Goal: Information Seeking & Learning: Learn about a topic

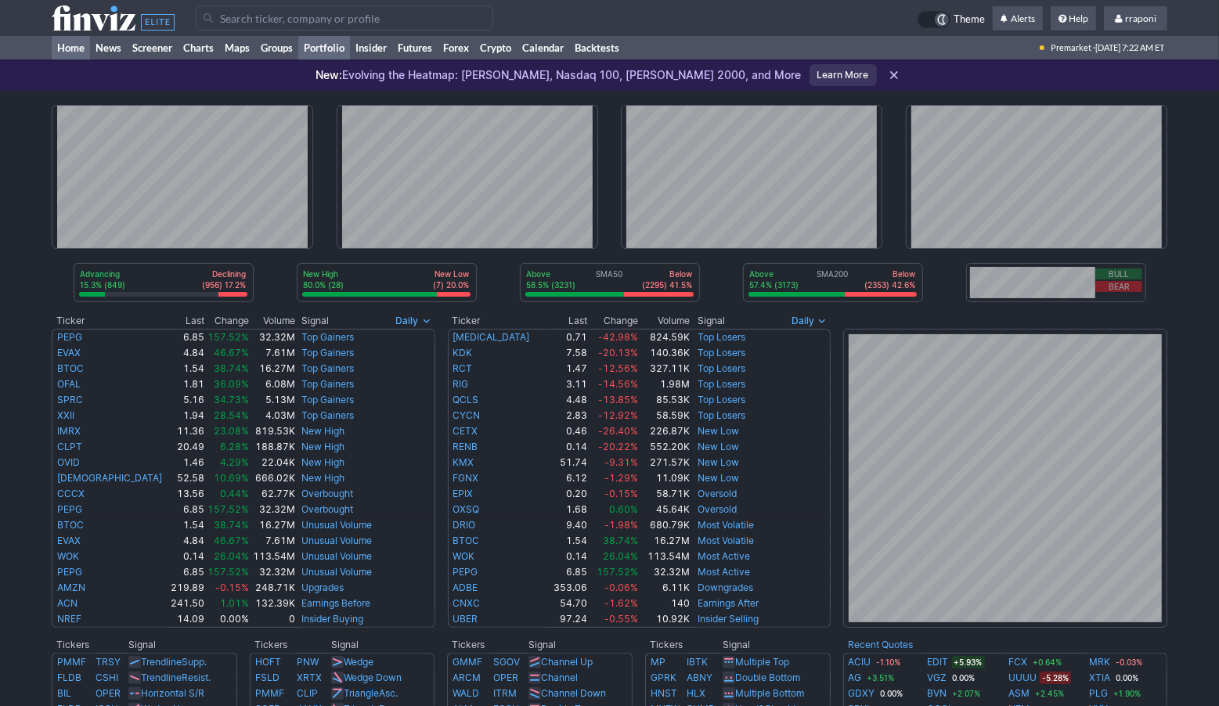
click at [349, 53] on link "Portfolio" at bounding box center [324, 47] width 52 height 23
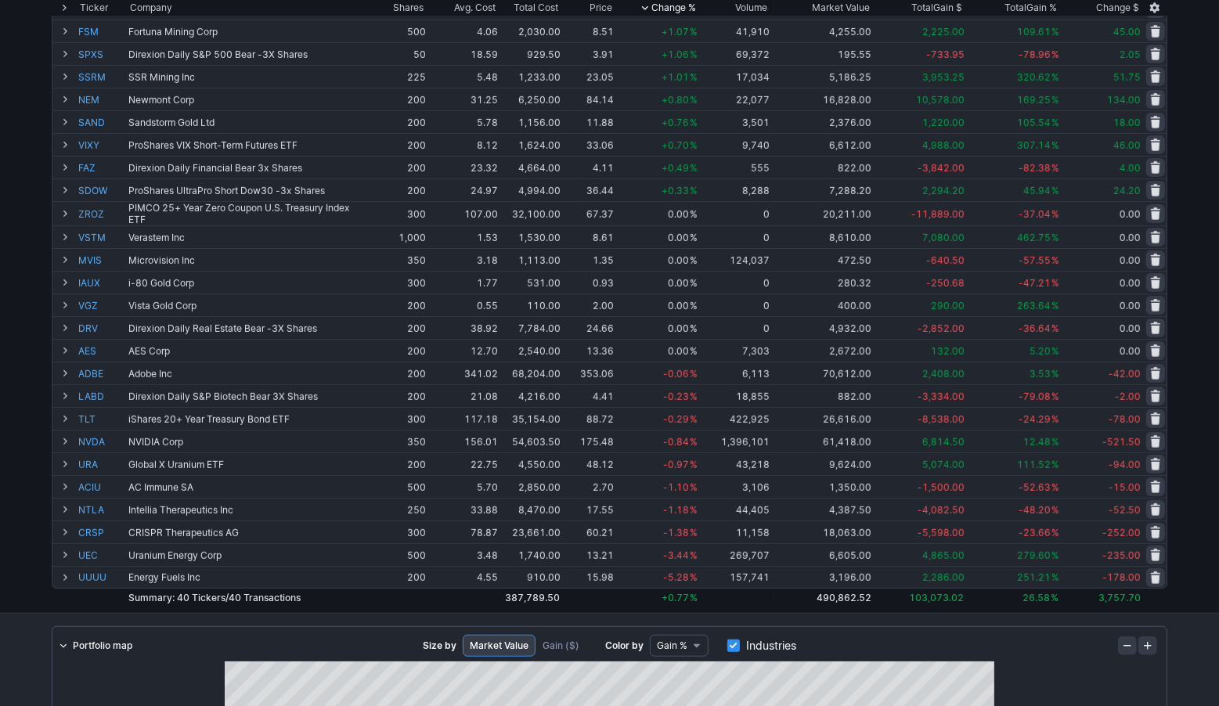
scroll to position [463, 0]
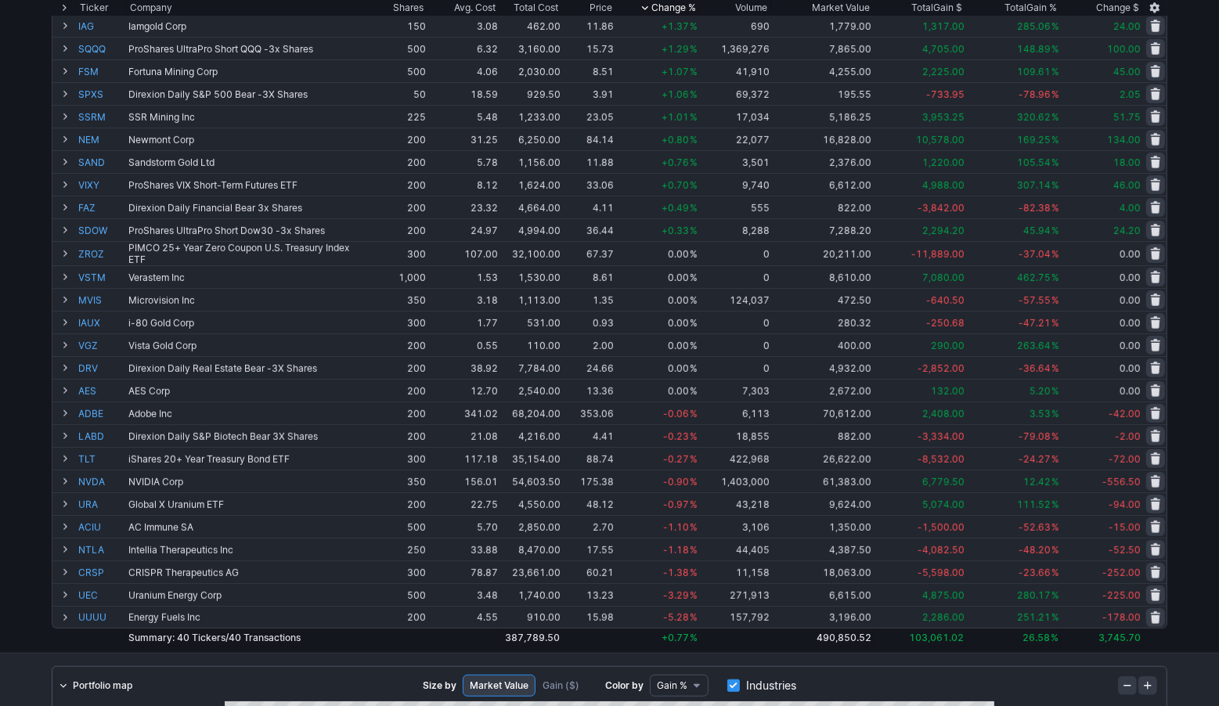
click at [27, 595] on div "Add Tickers View Tickers Trades Ticker Company Shares Avg. Cost Total Cost Pric…" at bounding box center [609, 159] width 1219 height 989
click at [15, 606] on div "Add Tickers View Tickers Trades Ticker Company Shares Avg. Cost Total Cost Pric…" at bounding box center [609, 159] width 1219 height 989
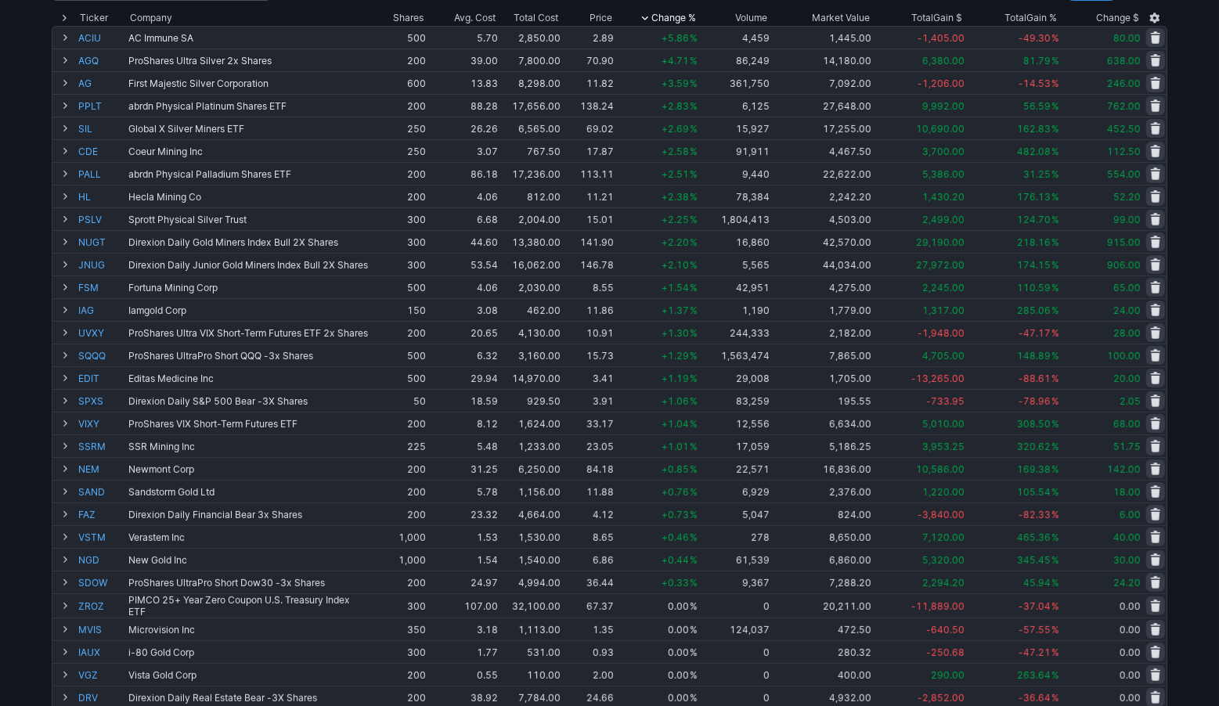
scroll to position [0, 0]
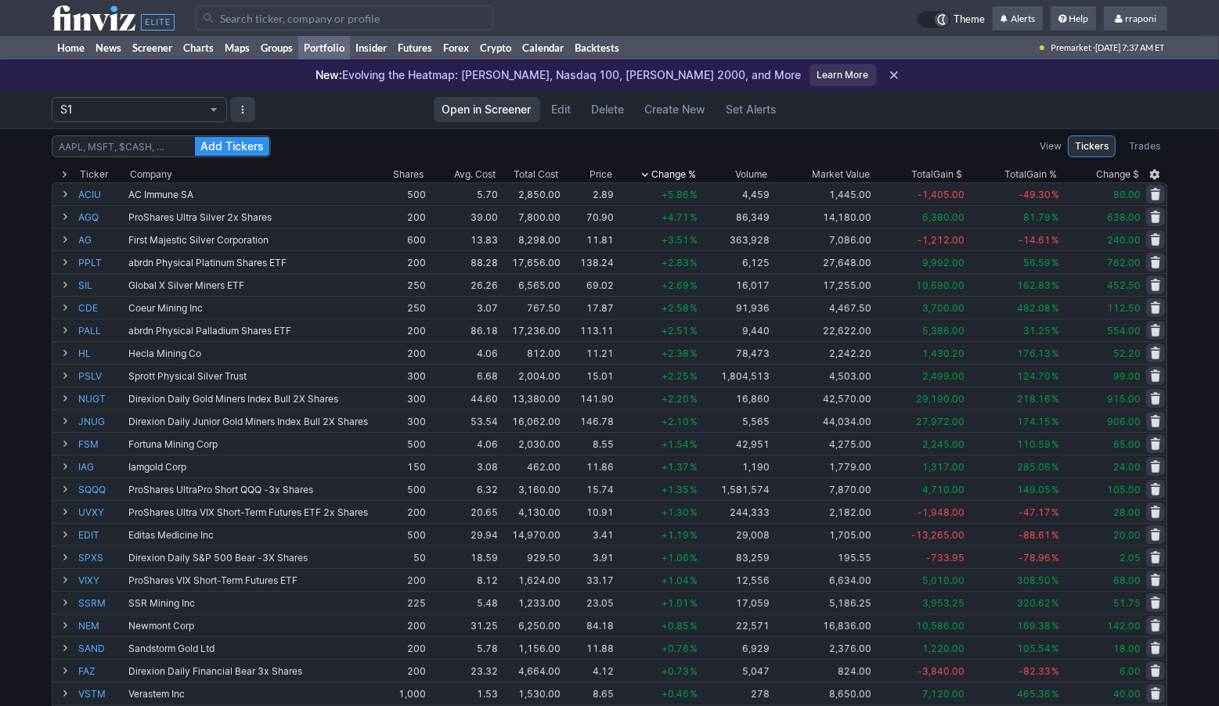
click at [897, 144] on div "Add Tickers View Tickers Trades" at bounding box center [610, 146] width 1116 height 22
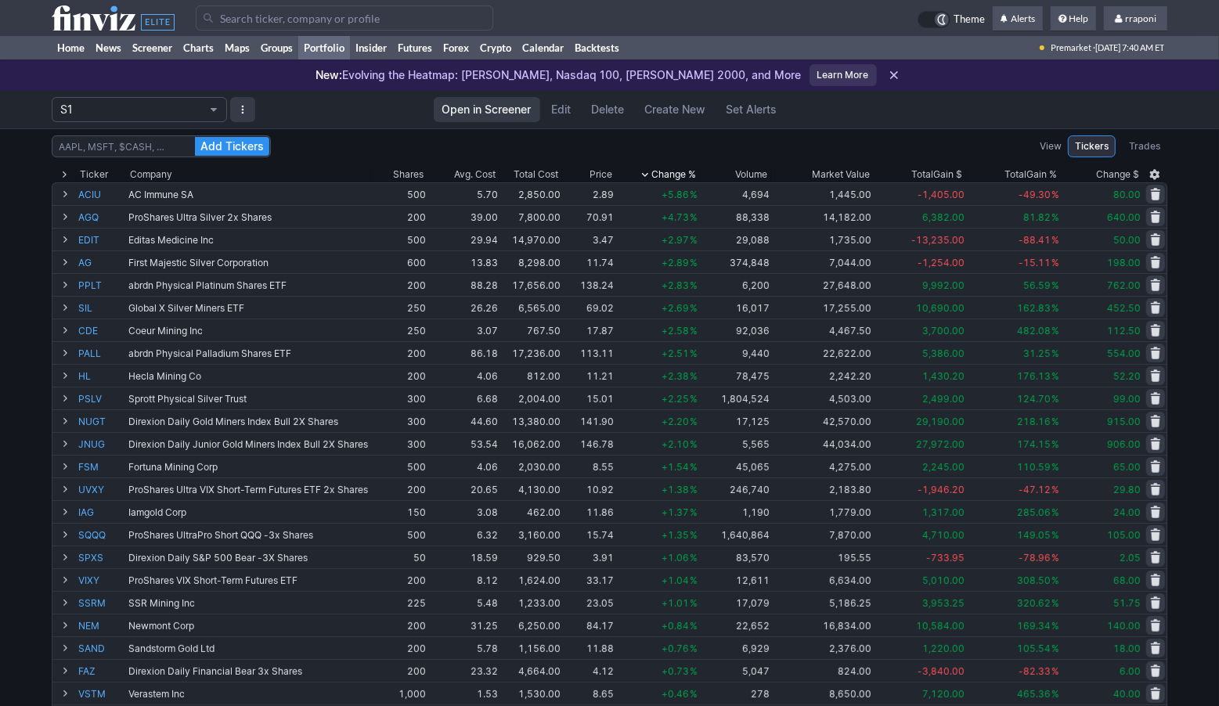
click at [265, 16] on input "Search" at bounding box center [344, 17] width 297 height 25
click at [144, 56] on link "Screener" at bounding box center [152, 47] width 51 height 23
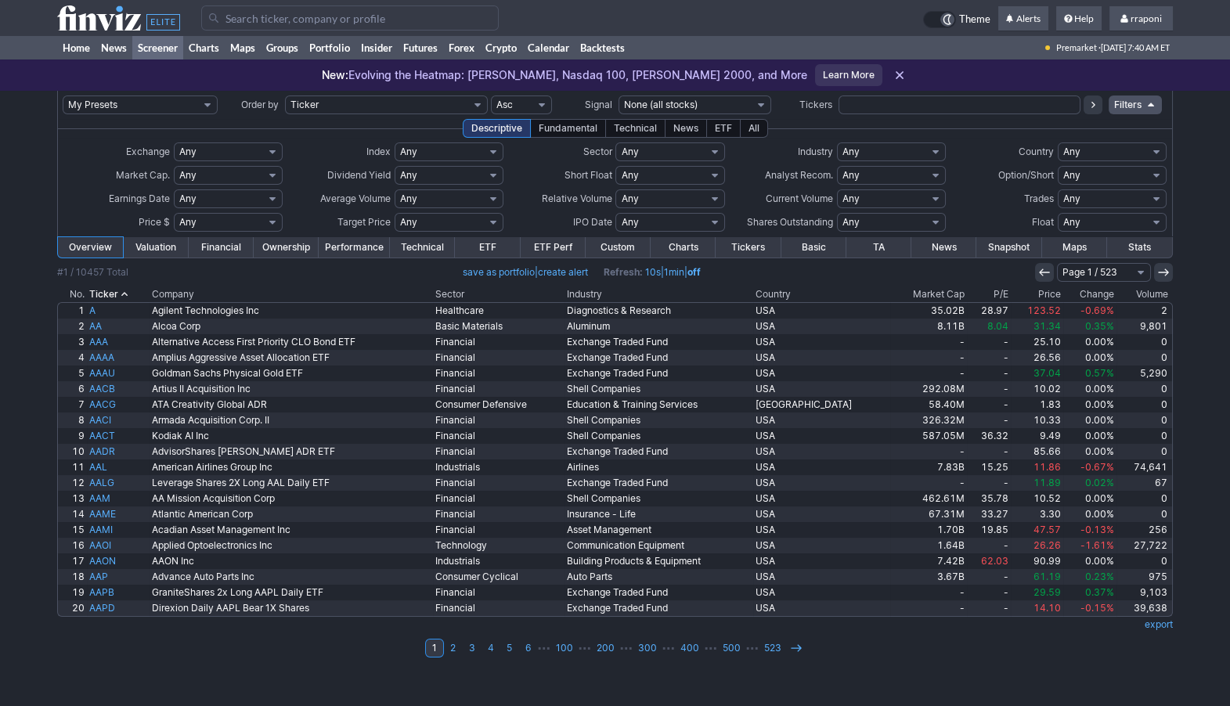
click at [861, 99] on input "text" at bounding box center [959, 105] width 242 height 19
type input "schw"
click at [1094, 103] on icon at bounding box center [1093, 105] width 13 height 13
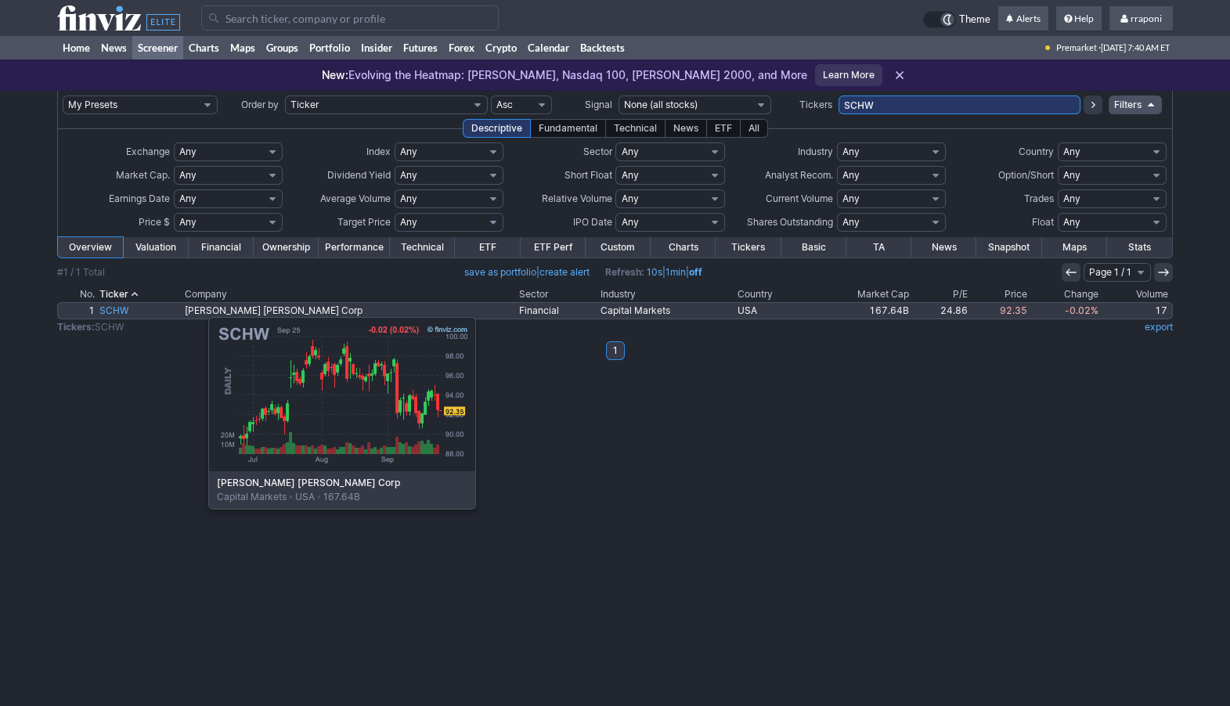
click at [130, 309] on link "SCHW" at bounding box center [139, 311] width 85 height 16
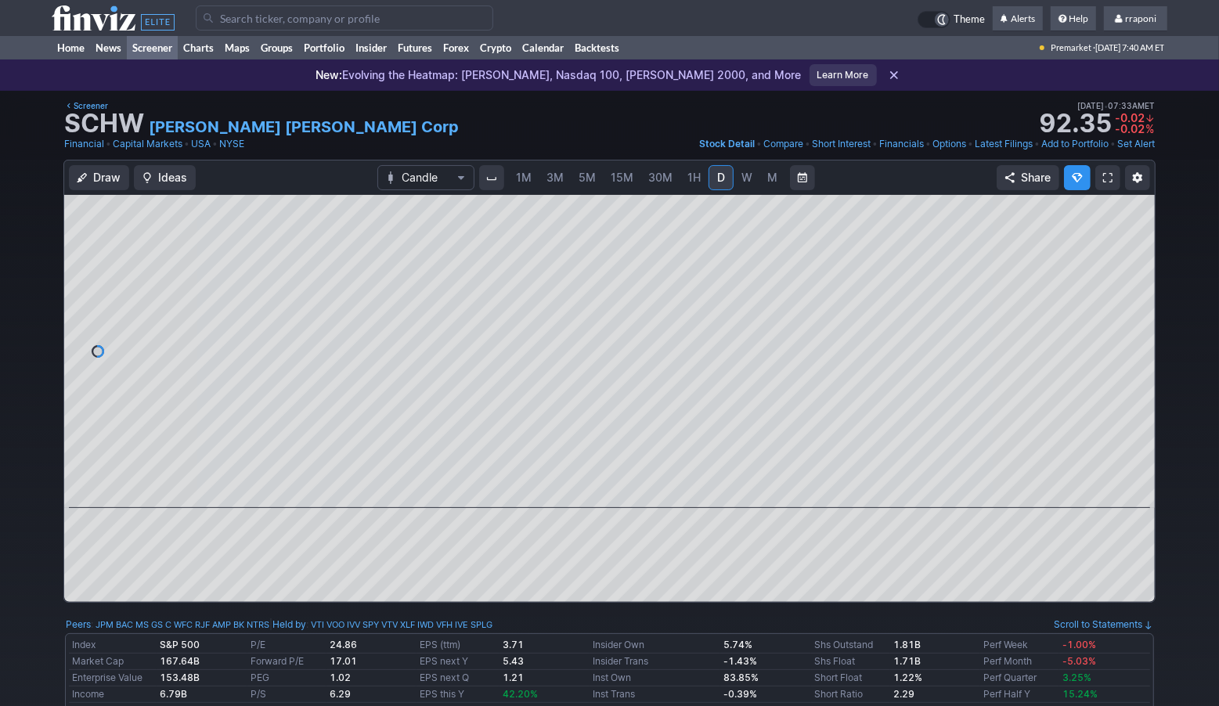
click at [157, 47] on link "Screener" at bounding box center [152, 47] width 51 height 23
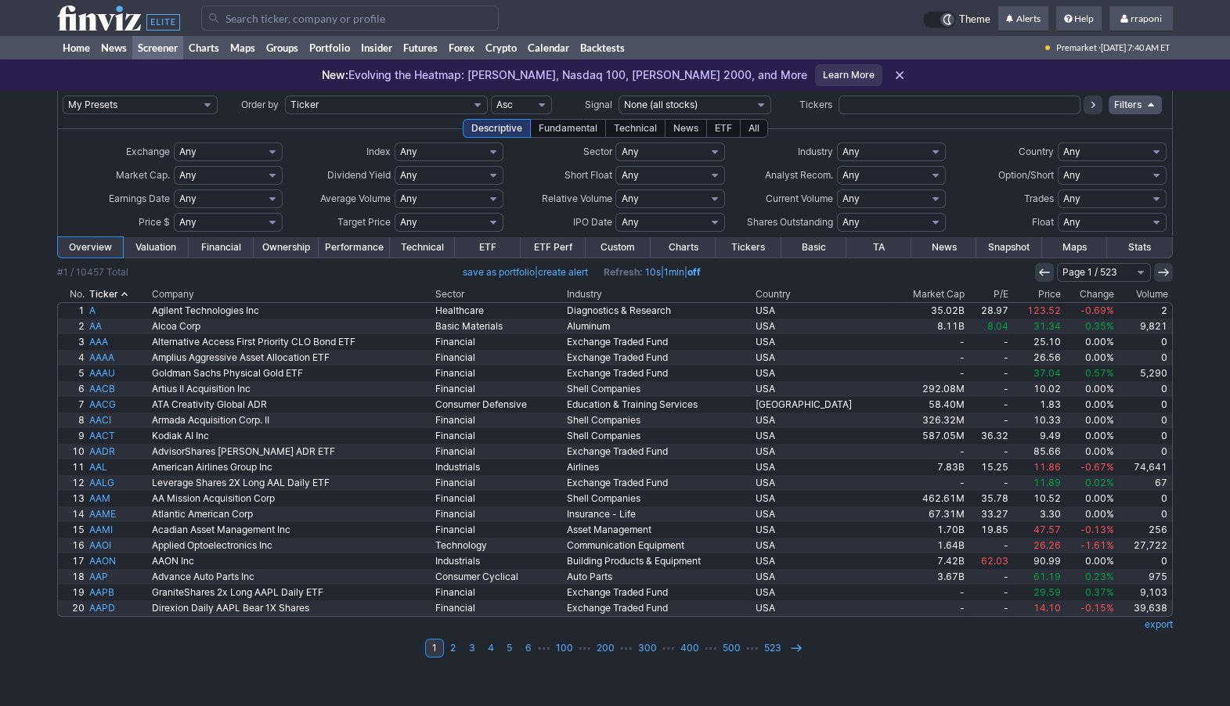
click at [892, 105] on input "text" at bounding box center [959, 105] width 242 height 19
type input "jpmo"
click at [1096, 108] on icon at bounding box center [1093, 105] width 13 height 13
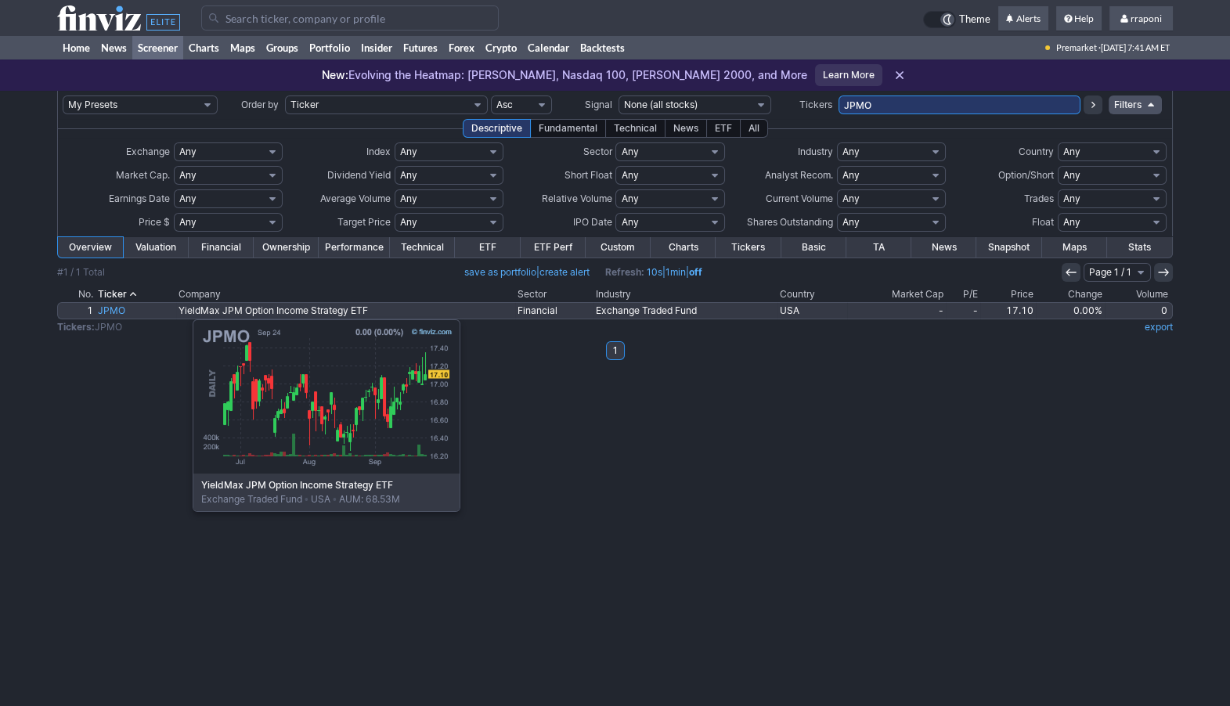
click at [114, 312] on link "JPMO" at bounding box center [136, 311] width 81 height 16
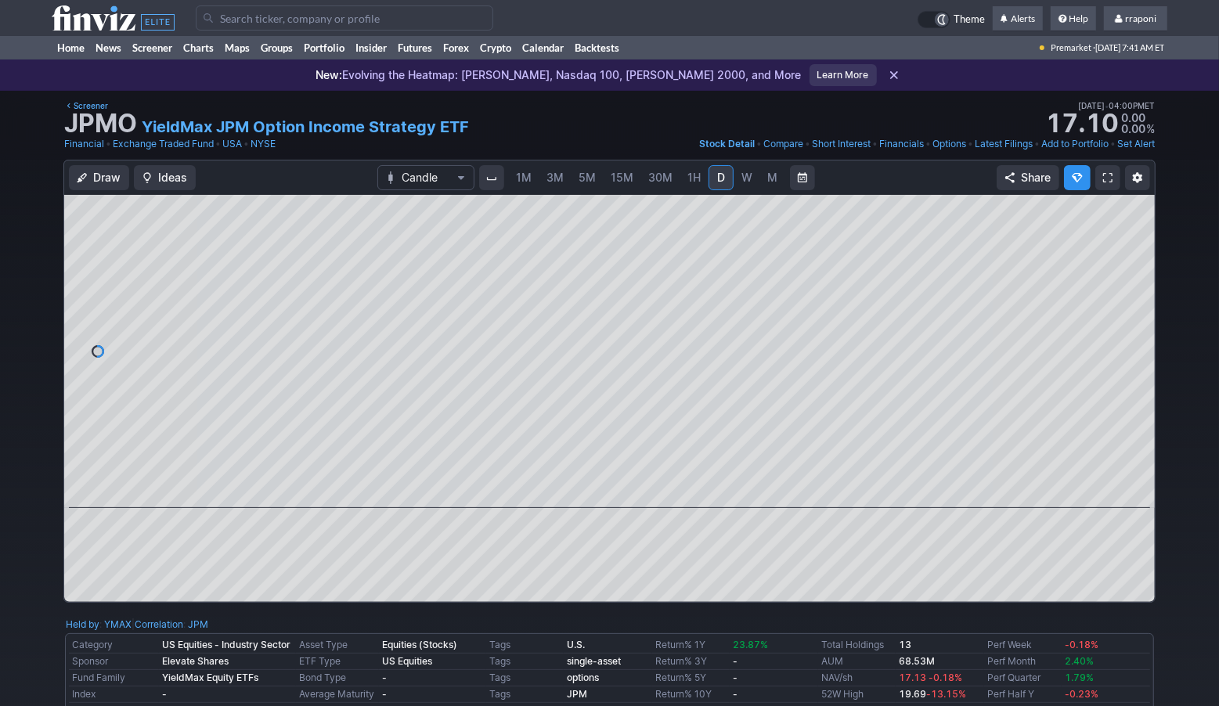
click at [747, 178] on span "W" at bounding box center [746, 177] width 11 height 13
click at [767, 185] on span "M" at bounding box center [772, 178] width 11 height 16
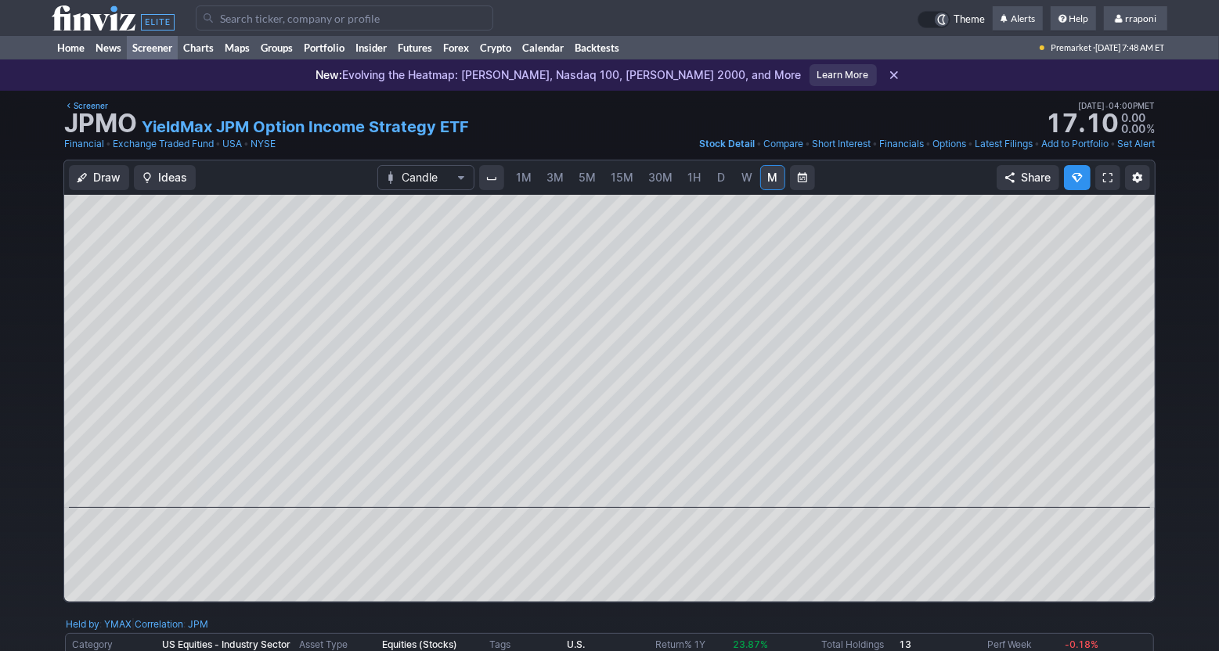
click at [162, 41] on link "Screener" at bounding box center [152, 47] width 51 height 23
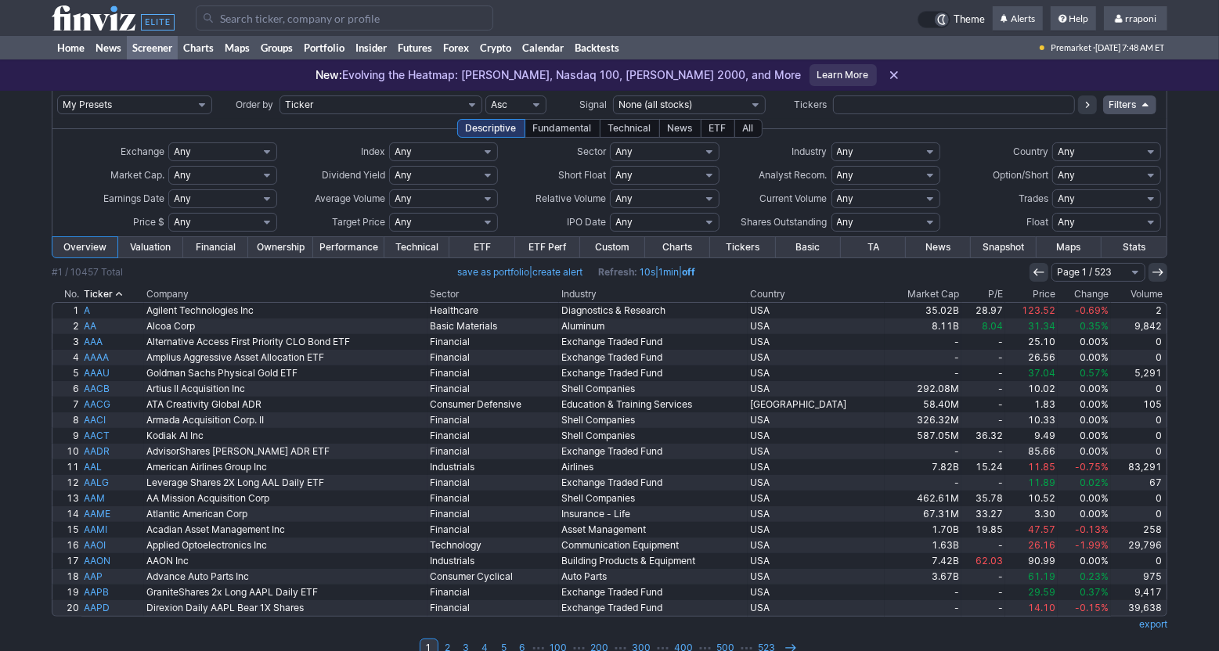
click at [839, 104] on input "text" at bounding box center [954, 105] width 242 height 19
type input "plty"
click at [1083, 106] on icon at bounding box center [1087, 105] width 13 height 13
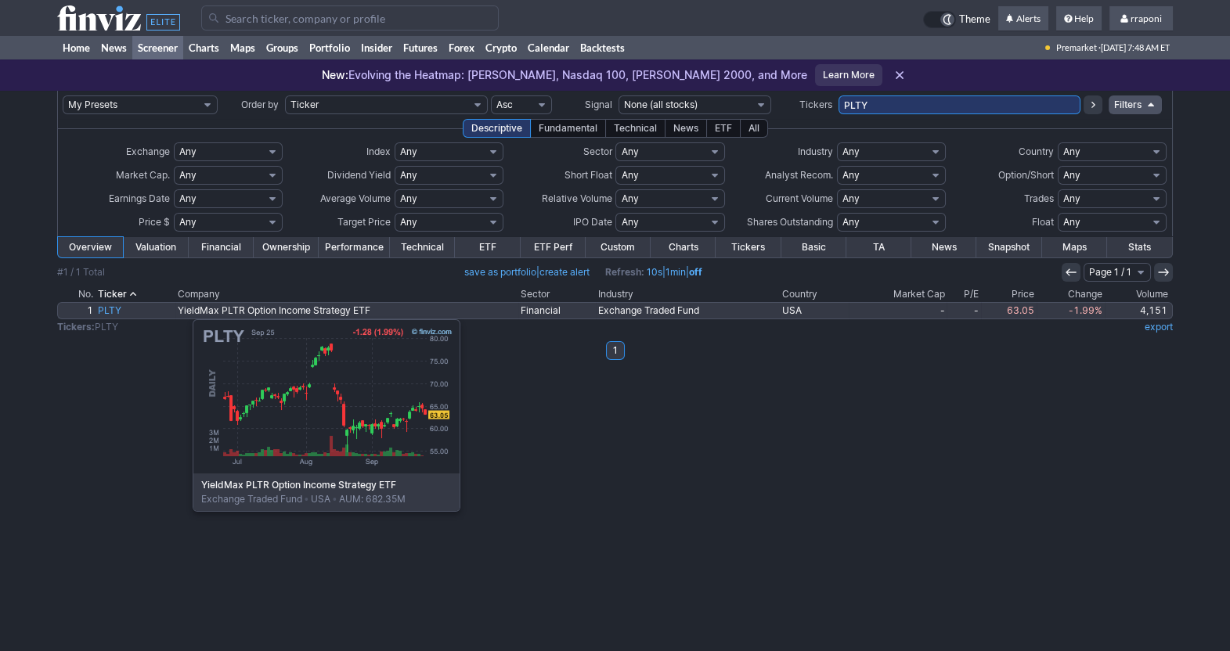
click at [114, 312] on link "PLTY" at bounding box center [136, 311] width 81 height 16
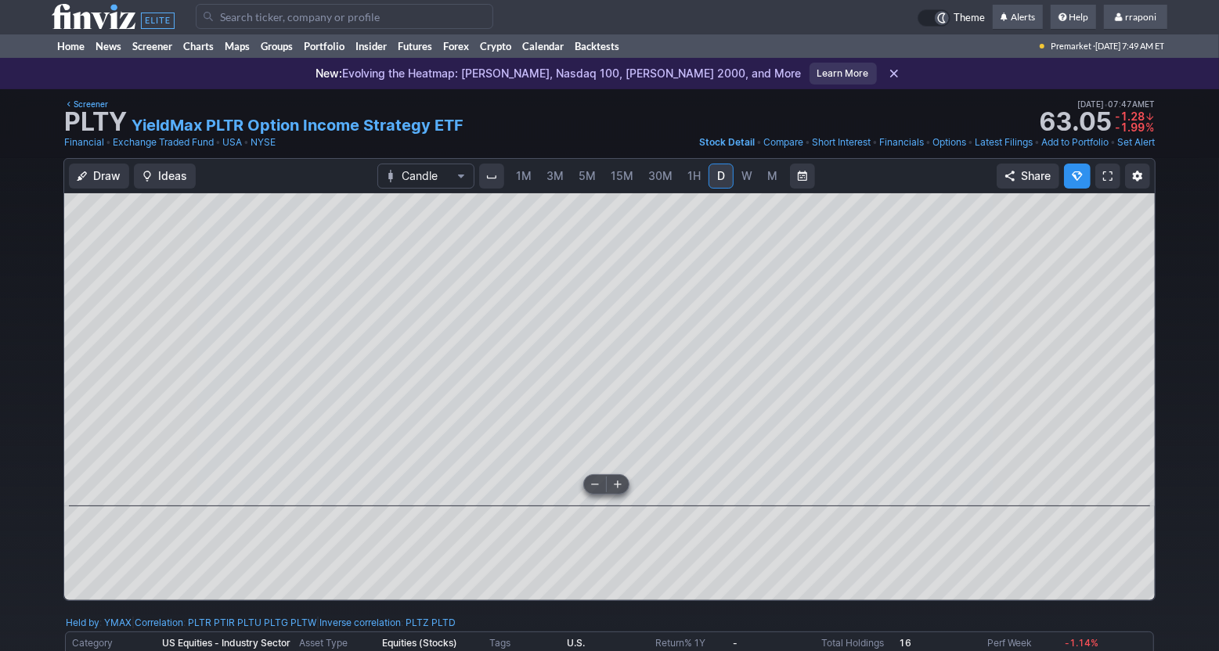
scroll to position [2, 0]
click at [748, 176] on span "W" at bounding box center [746, 174] width 11 height 13
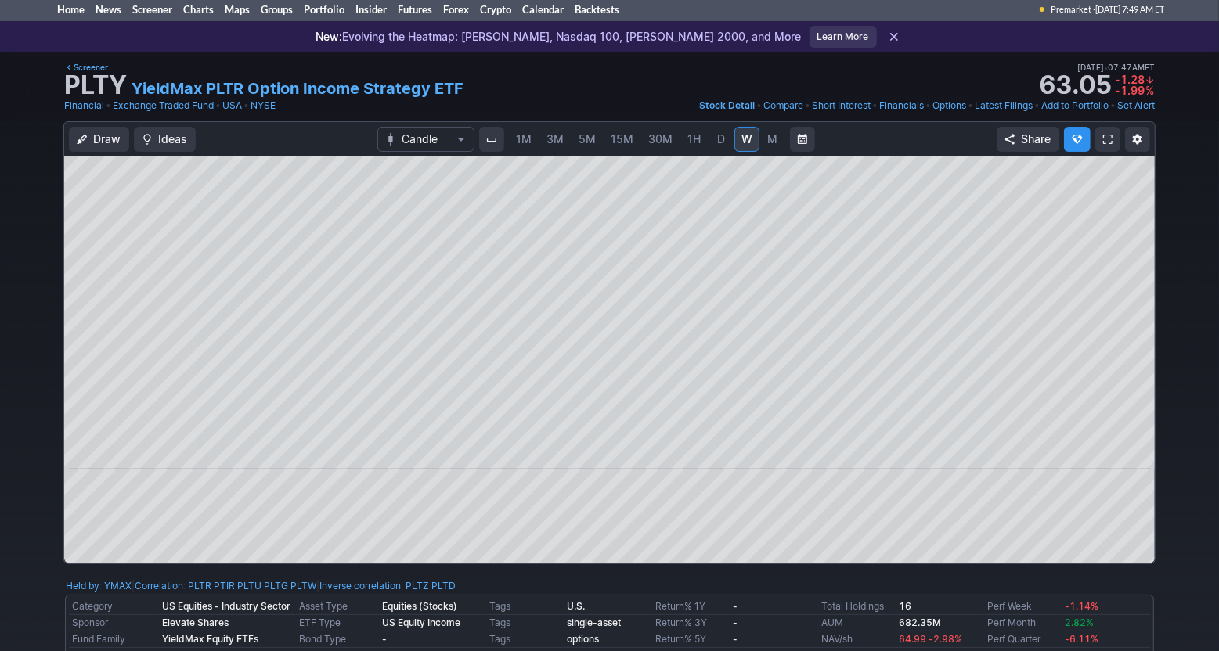
scroll to position [10, 0]
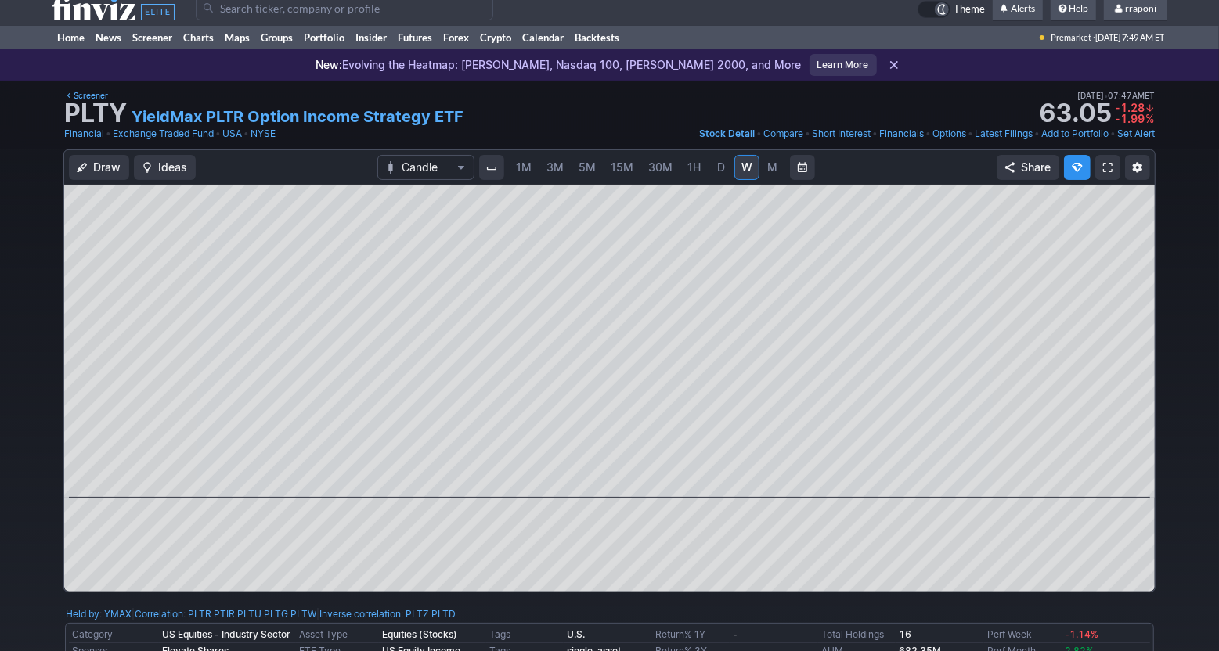
click at [769, 174] on span "M" at bounding box center [772, 168] width 11 height 16
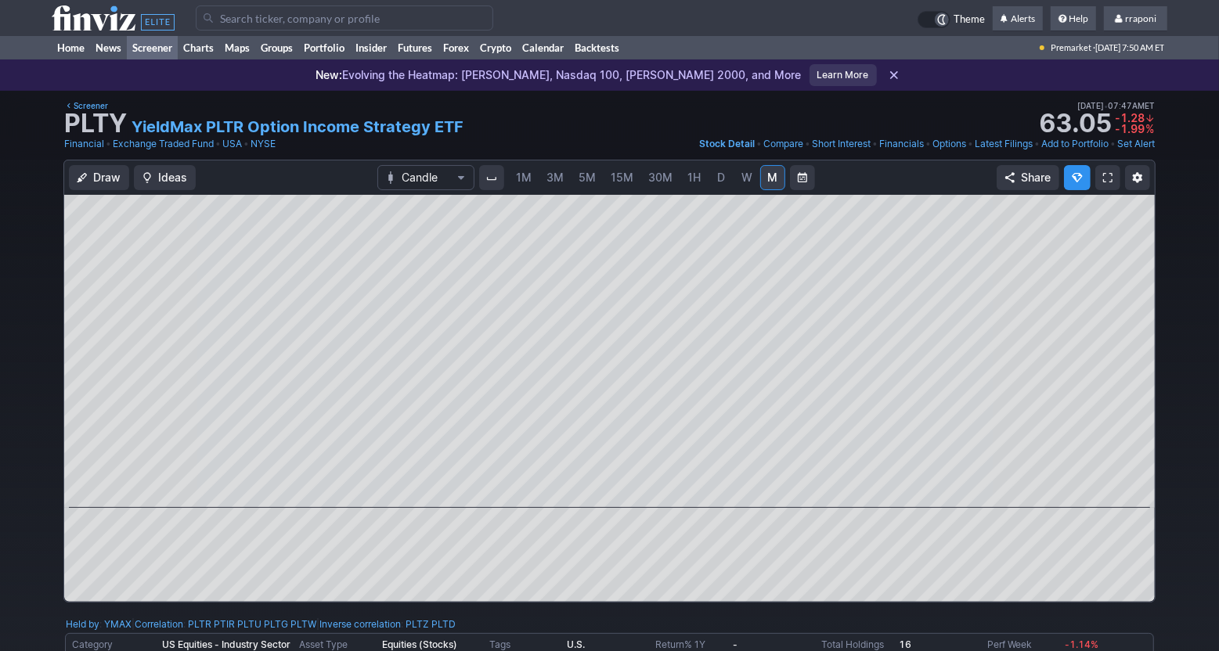
click at [150, 52] on link "Screener" at bounding box center [152, 47] width 51 height 23
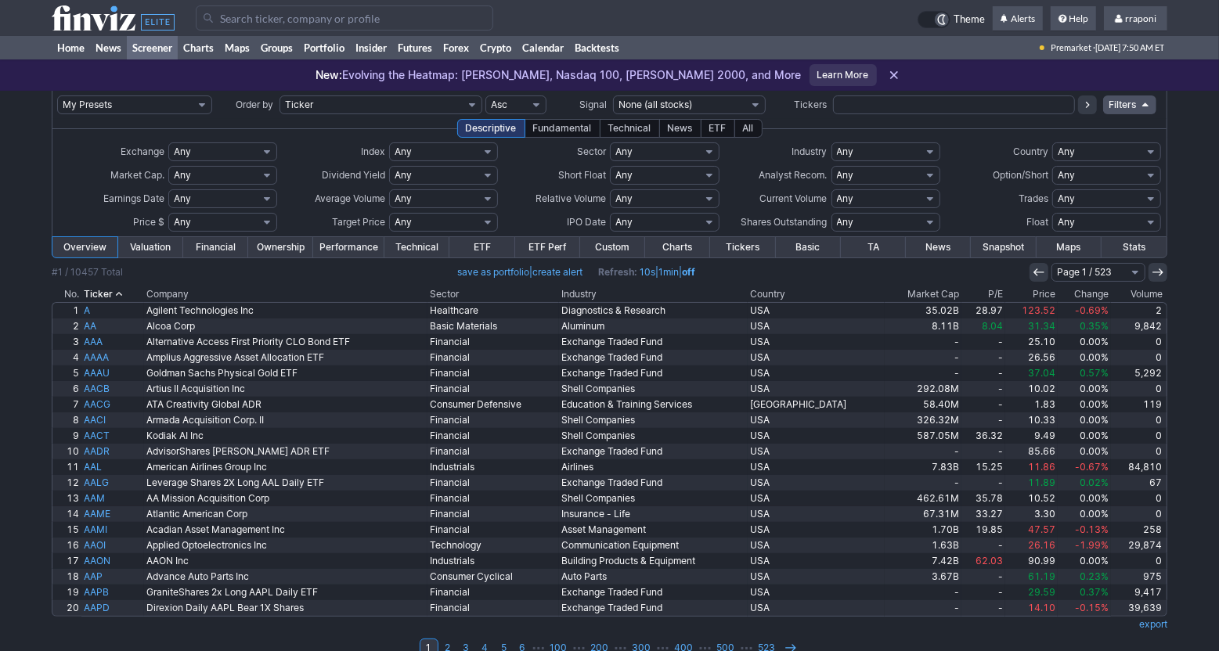
click at [872, 103] on input "text" at bounding box center [954, 105] width 242 height 19
type input "ndvy"
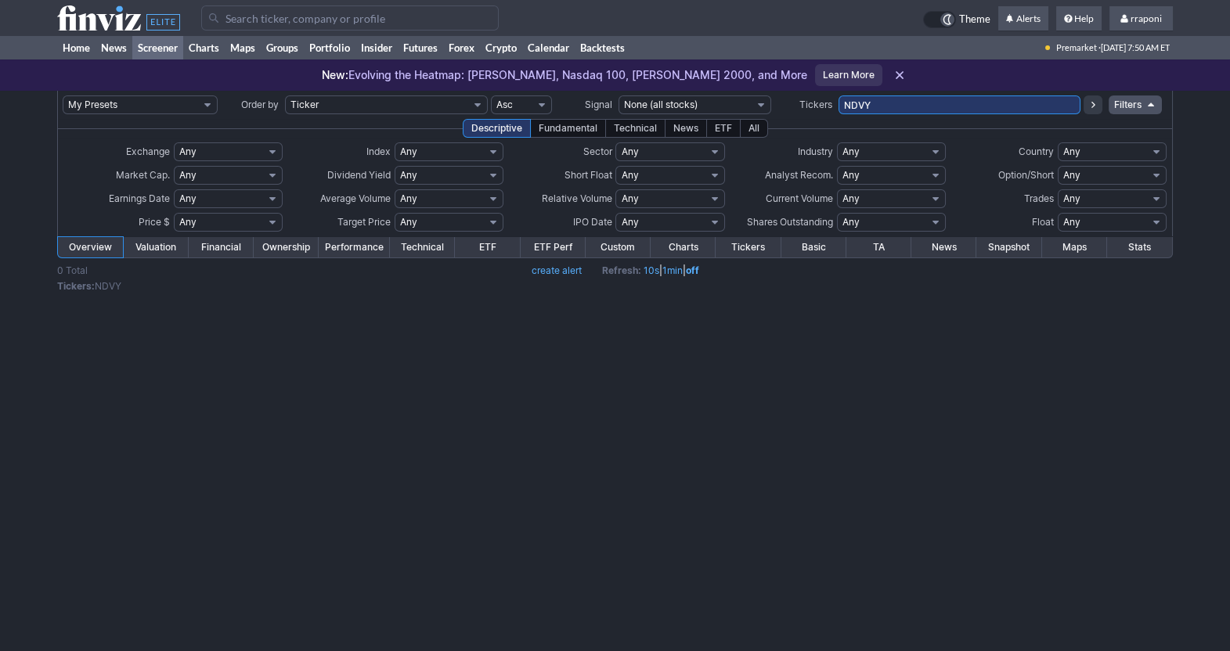
click at [1090, 106] on icon at bounding box center [1093, 105] width 13 height 13
click at [148, 45] on link "Screener" at bounding box center [157, 47] width 51 height 23
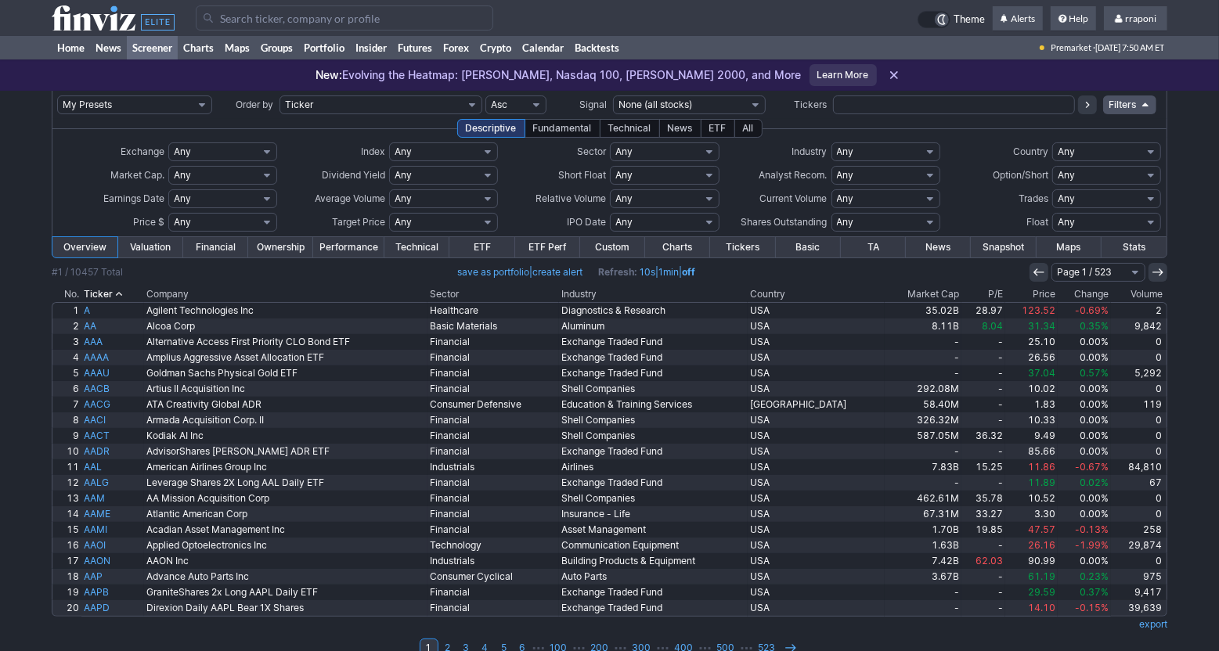
click at [851, 102] on input "text" at bounding box center [954, 105] width 242 height 19
type input "nvdy"
click at [1087, 109] on icon at bounding box center [1087, 105] width 13 height 13
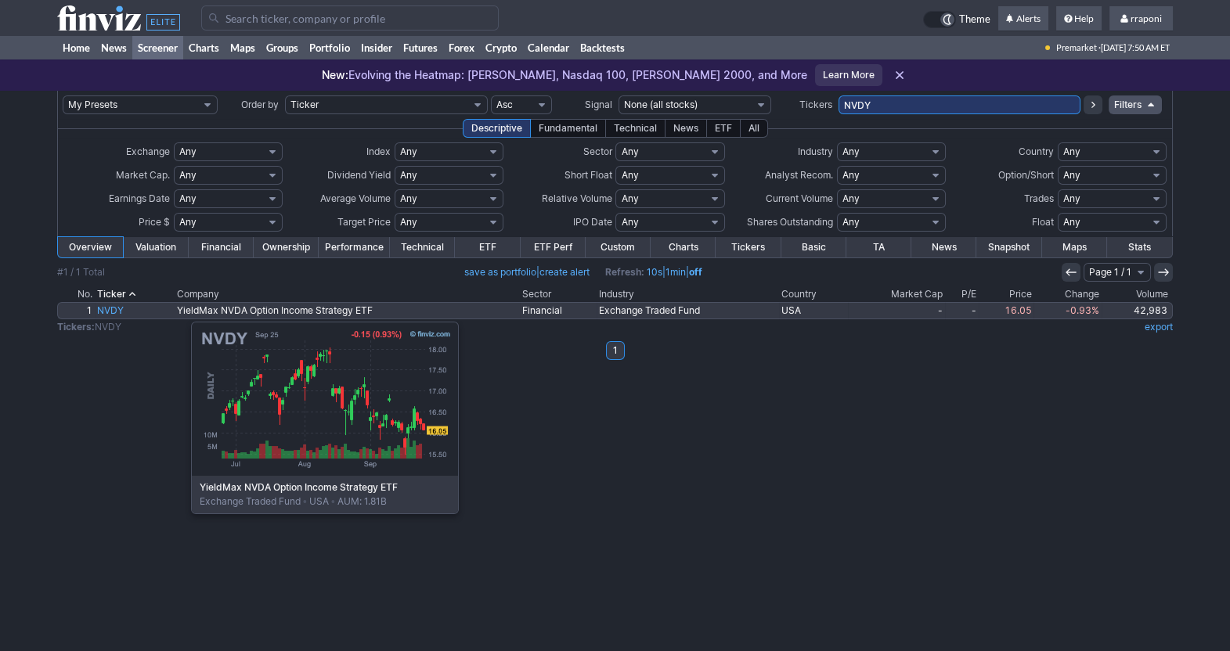
click at [113, 314] on link "NVDY" at bounding box center [135, 311] width 80 height 16
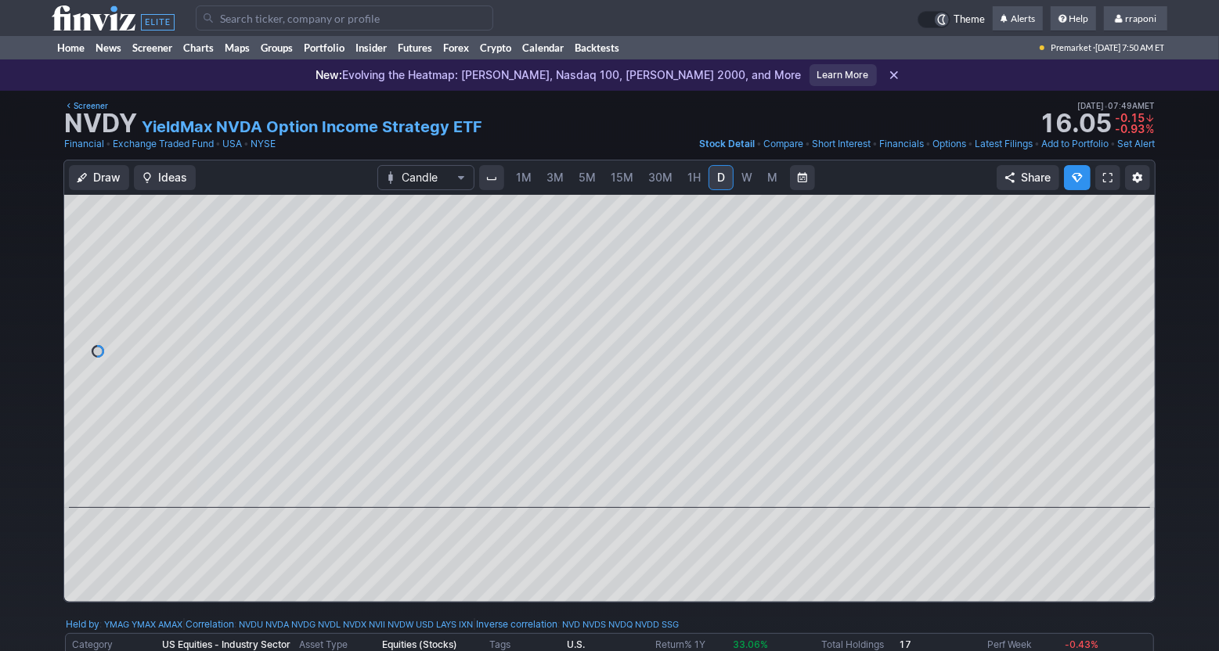
click at [779, 185] on link "M" at bounding box center [772, 177] width 25 height 25
click at [344, 50] on link "Portfolio" at bounding box center [324, 47] width 52 height 23
